Goal: Information Seeking & Learning: Learn about a topic

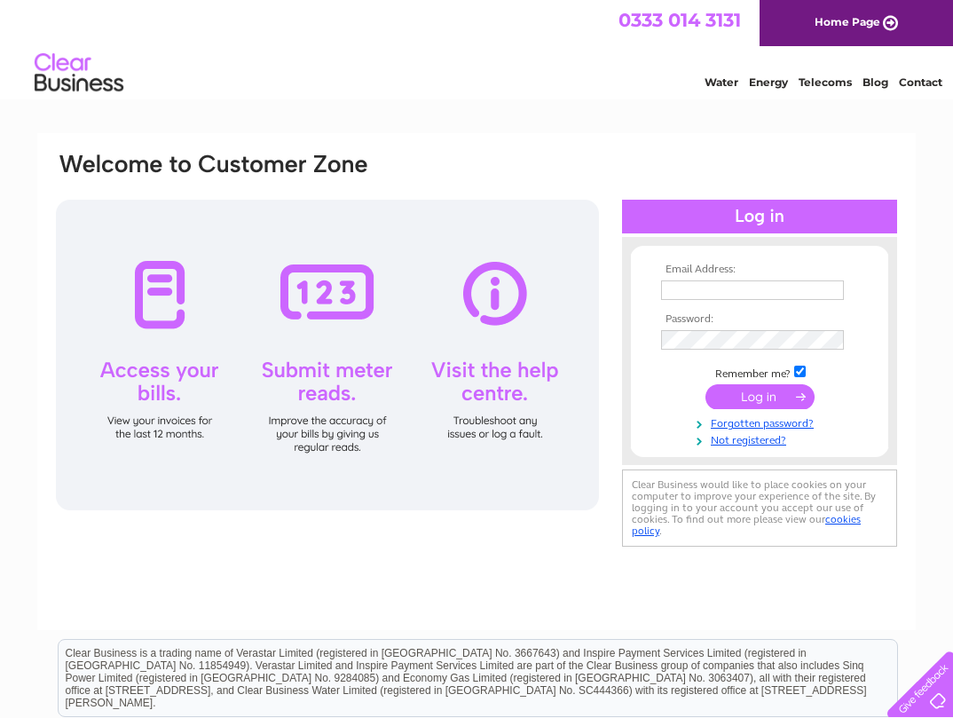
type input "[PERSON_NAME][EMAIL_ADDRESS][PERSON_NAME][DOMAIN_NAME]"
click at [760, 403] on input "submit" at bounding box center [760, 396] width 109 height 25
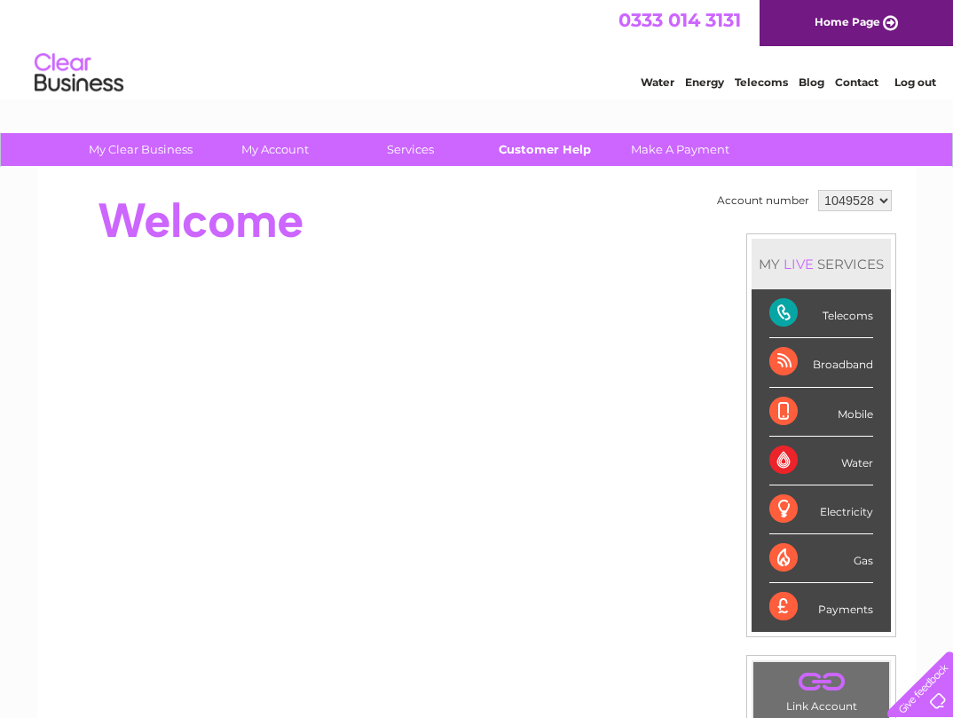
click at [537, 148] on link "Customer Help" at bounding box center [545, 149] width 146 height 33
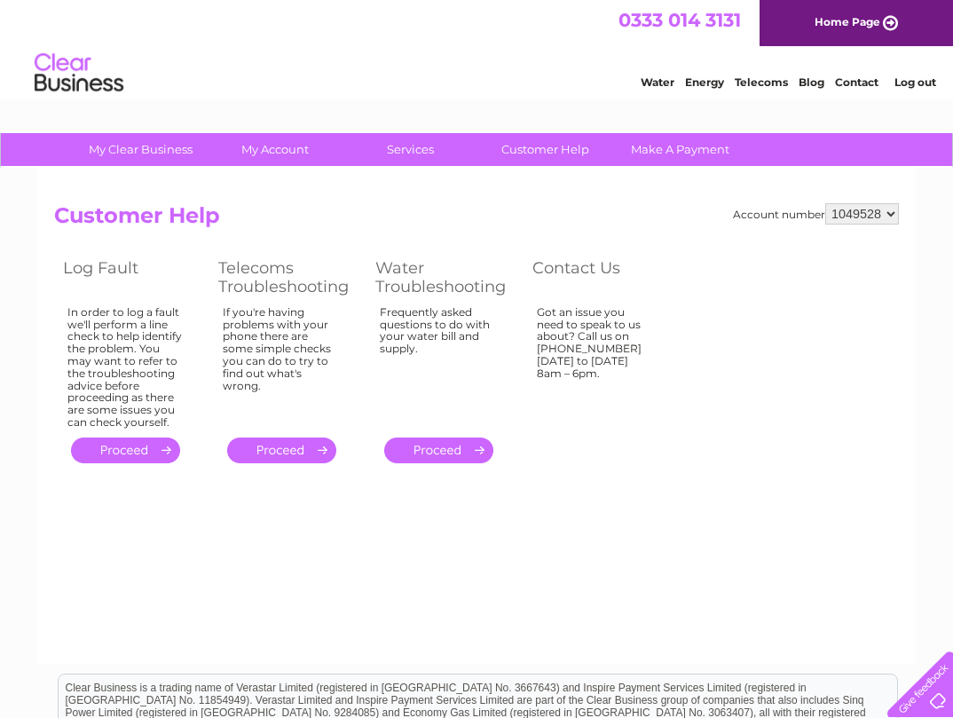
click at [358, 104] on html "0333 014 3131 Home Page Water Energy Telecoms Blog Contact Log out" at bounding box center [476, 52] width 953 height 104
click at [409, 73] on div "Water Energy Telecoms Blog Contact Log out" at bounding box center [476, 75] width 953 height 58
click at [763, 81] on link "Telecoms" at bounding box center [761, 81] width 53 height 13
